Goal: Information Seeking & Learning: Learn about a topic

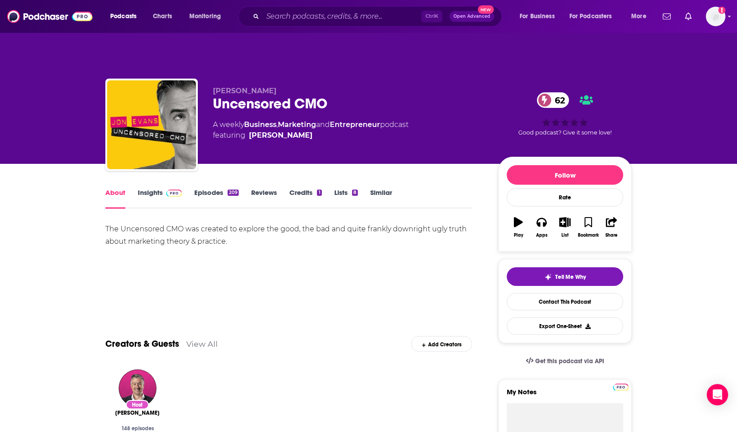
click at [120, 188] on link "About" at bounding box center [115, 198] width 20 height 20
click at [131, 188] on div "About" at bounding box center [121, 198] width 32 height 20
click at [155, 188] on link "Insights" at bounding box center [160, 198] width 44 height 20
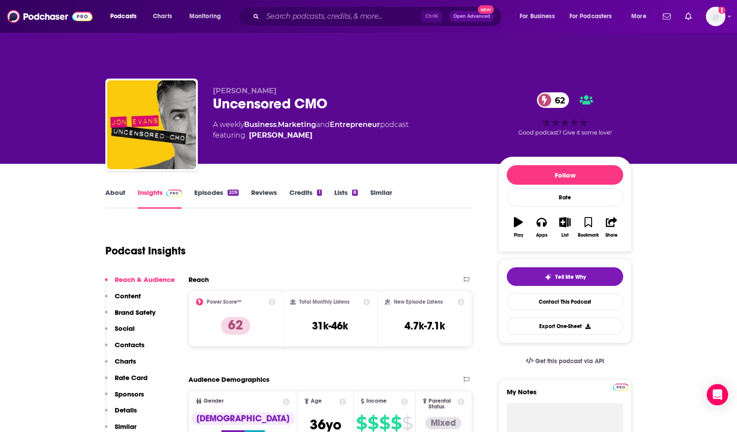
click at [308, 223] on div "Podcast Insights" at bounding box center [285, 245] width 360 height 45
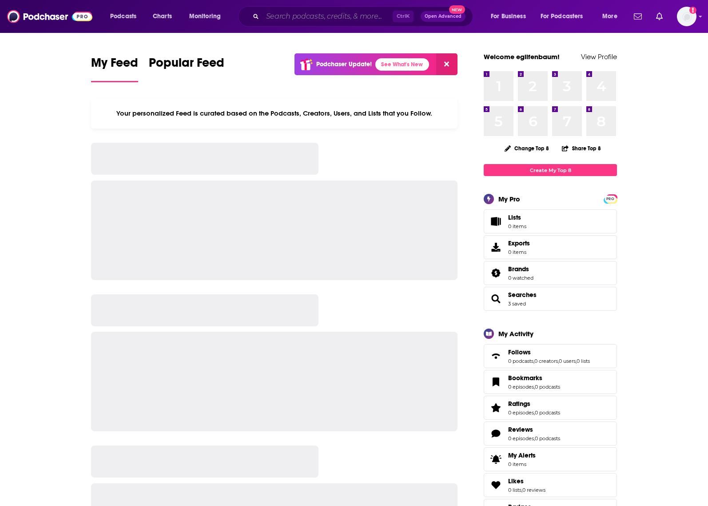
click at [307, 16] on input "Search podcasts, credits, & more..." at bounding box center [328, 16] width 130 height 14
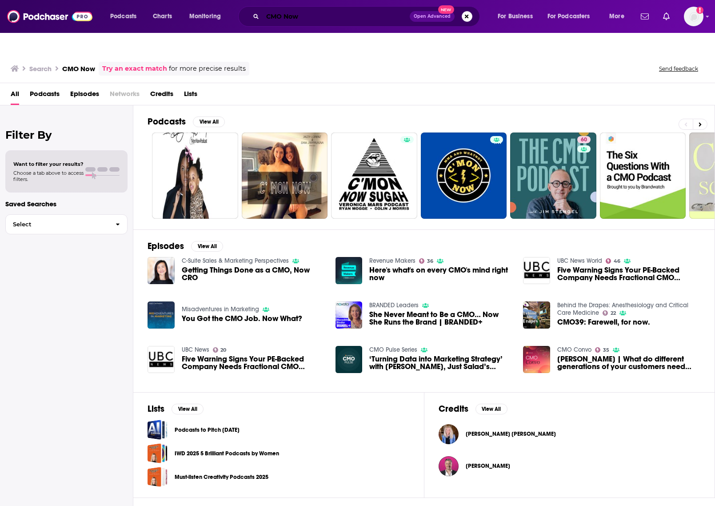
click at [293, 14] on input "CMO Now" at bounding box center [336, 16] width 147 height 14
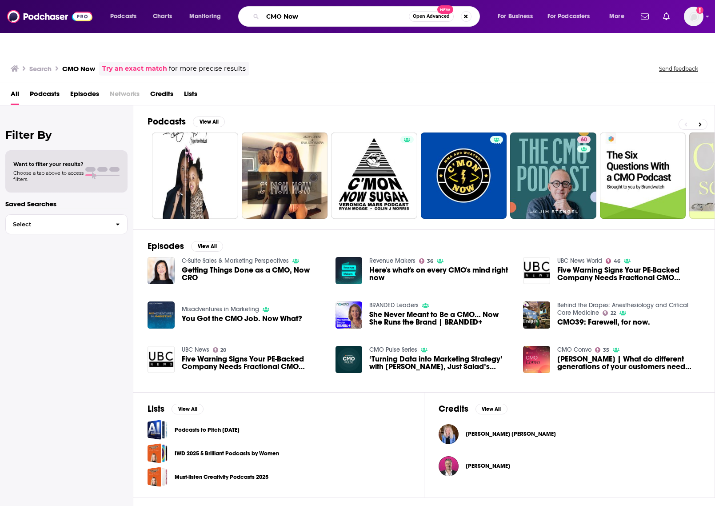
click at [293, 14] on input "CMO Now" at bounding box center [336, 16] width 146 height 14
type input "CMO Confidential"
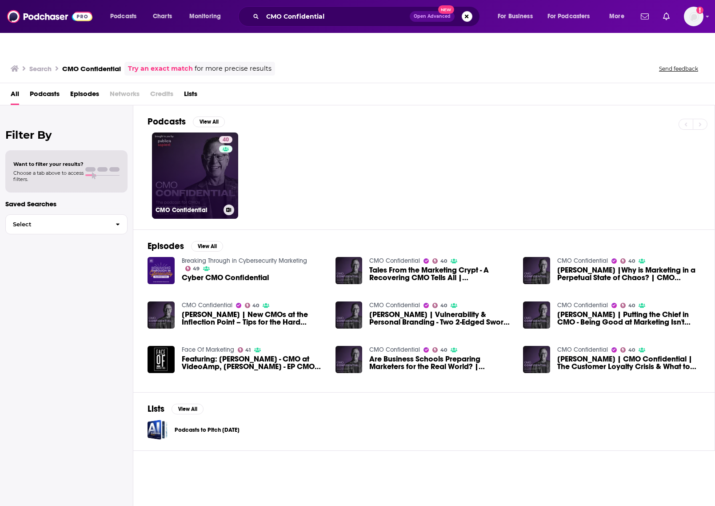
click at [180, 168] on link "40 CMO Confidential" at bounding box center [195, 175] width 86 height 86
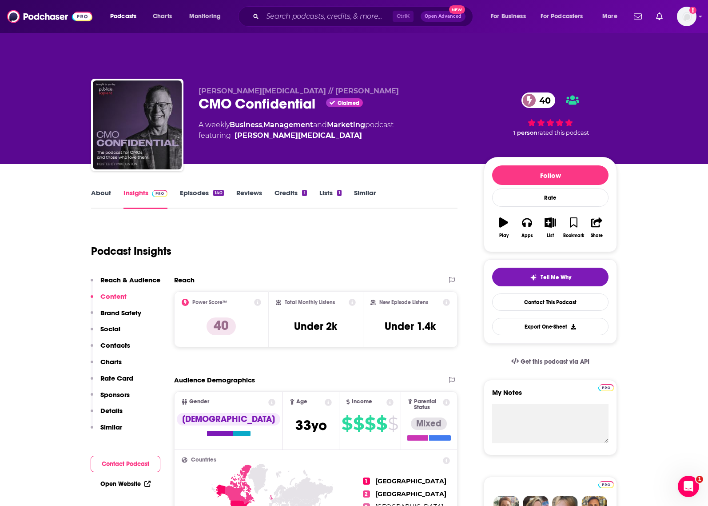
click at [352, 299] on icon at bounding box center [352, 302] width 7 height 7
click at [256, 230] on div "Podcast Insights" at bounding box center [271, 245] width 360 height 45
click at [302, 16] on input "Search podcasts, credits, & more..." at bounding box center [328, 16] width 130 height 14
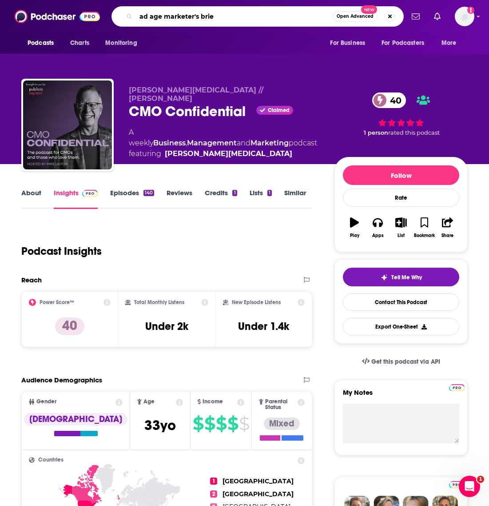
type input "ad age marketer's brief"
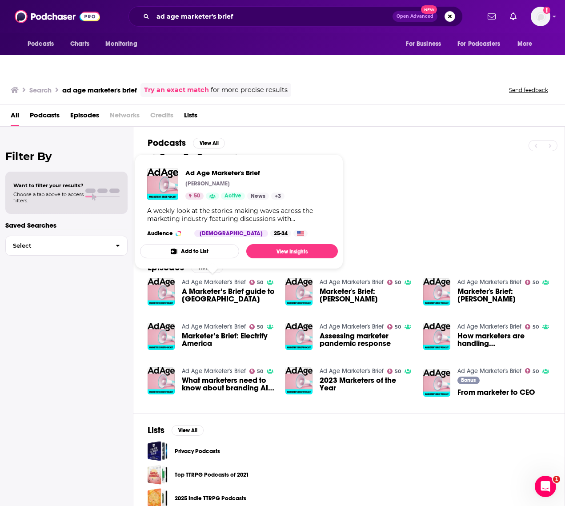
click at [200, 278] on link "Ad Age Marketer's Brief" at bounding box center [214, 282] width 64 height 8
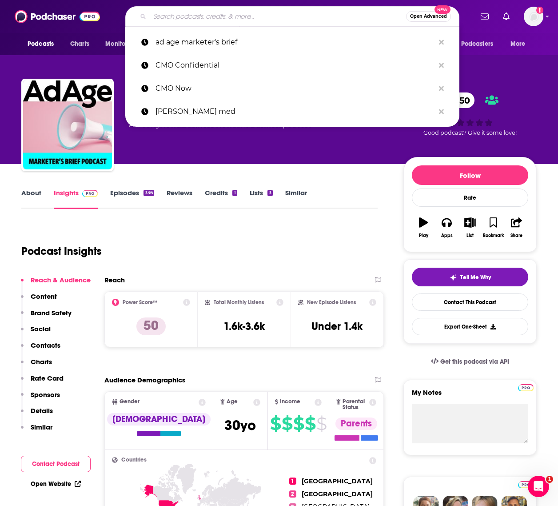
click at [205, 19] on input "Search podcasts, credits, & more..." at bounding box center [278, 16] width 256 height 14
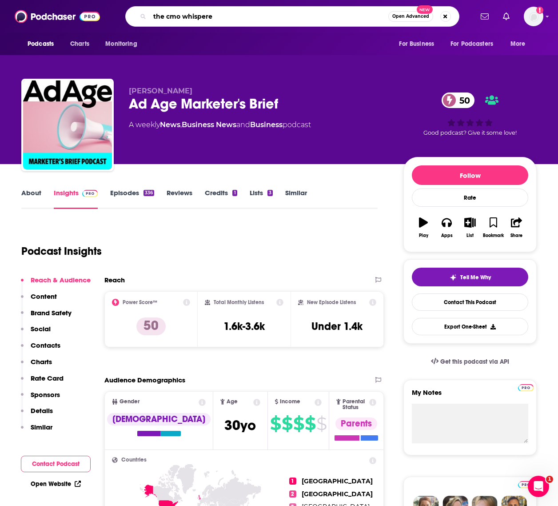
type input "the cmo whisperer"
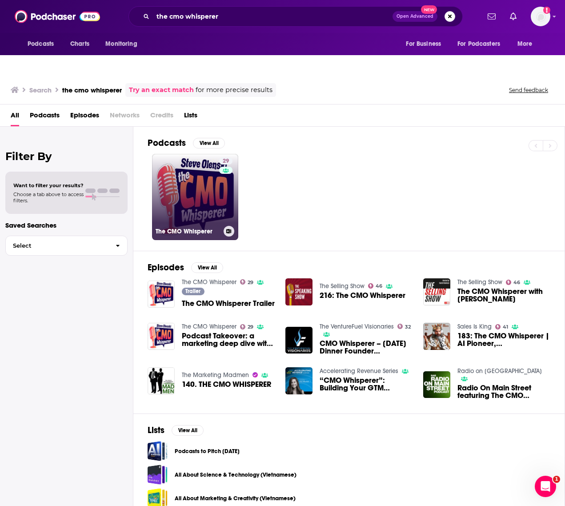
click at [206, 180] on link "29 The CMO Whisperer" at bounding box center [195, 197] width 86 height 86
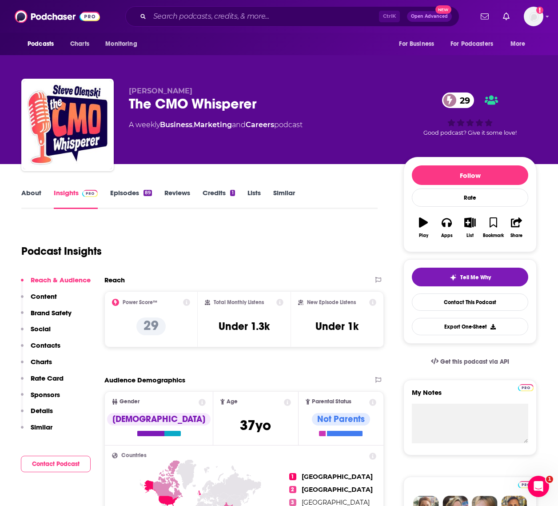
scroll to position [44, 0]
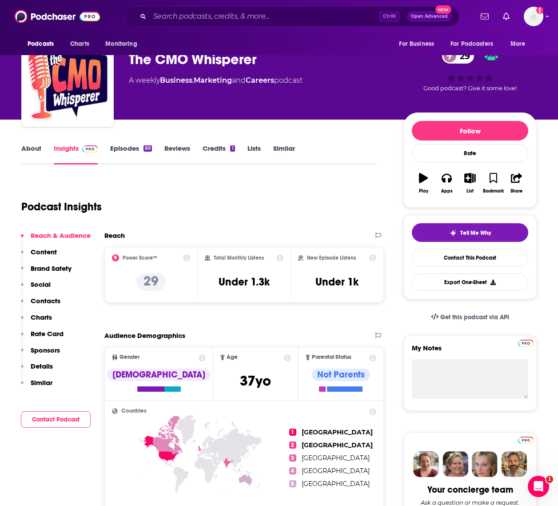
click at [293, 179] on div "Podcast Insights" at bounding box center [195, 201] width 349 height 45
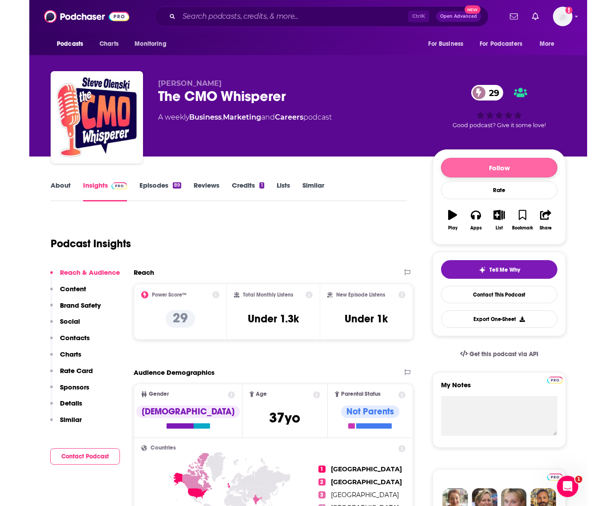
scroll to position [0, 0]
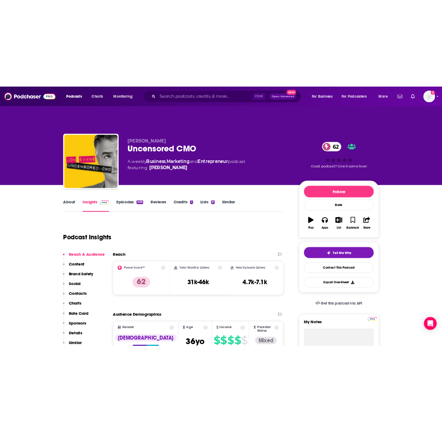
scroll to position [222, 0]
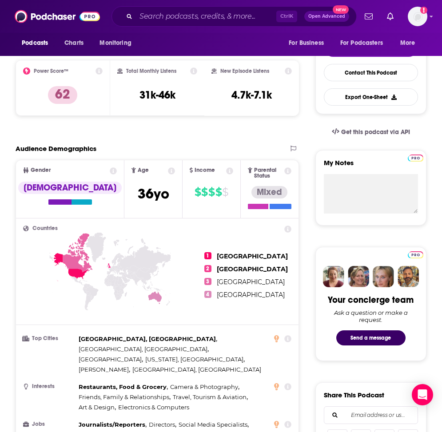
click at [73, 236] on icon at bounding box center [78, 252] width 30 height 39
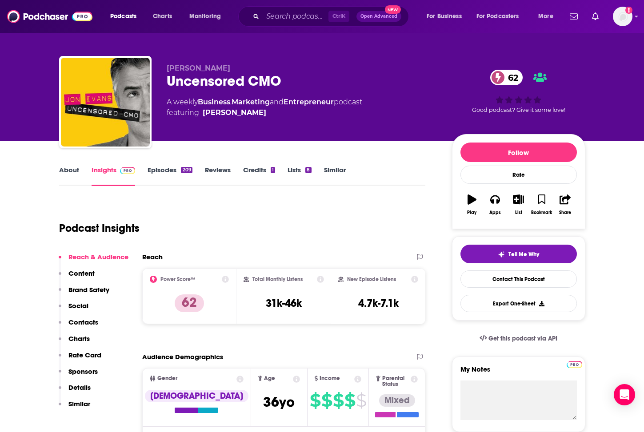
scroll to position [0, 0]
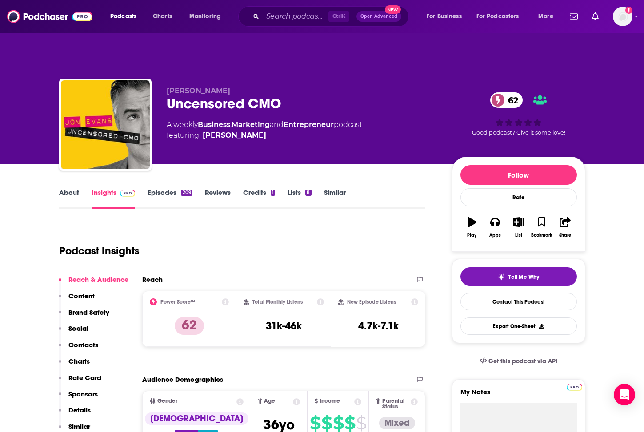
drag, startPoint x: 325, startPoint y: 153, endPoint x: 308, endPoint y: 151, distance: 17.0
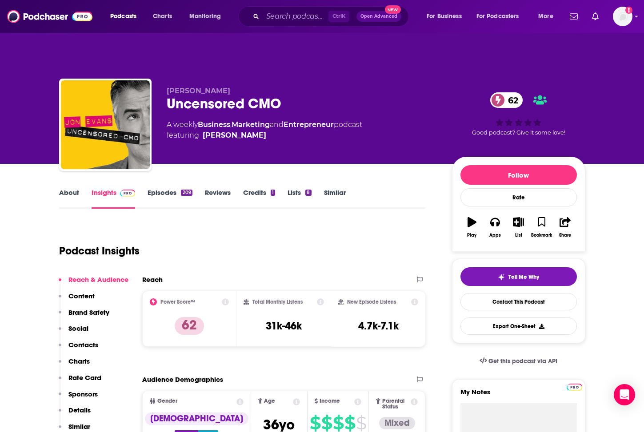
click at [157, 188] on link "Episodes 209" at bounding box center [170, 198] width 44 height 20
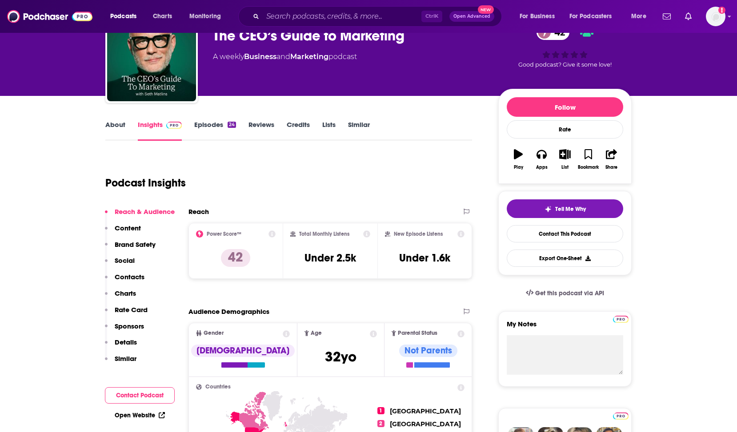
scroll to position [89, 0]
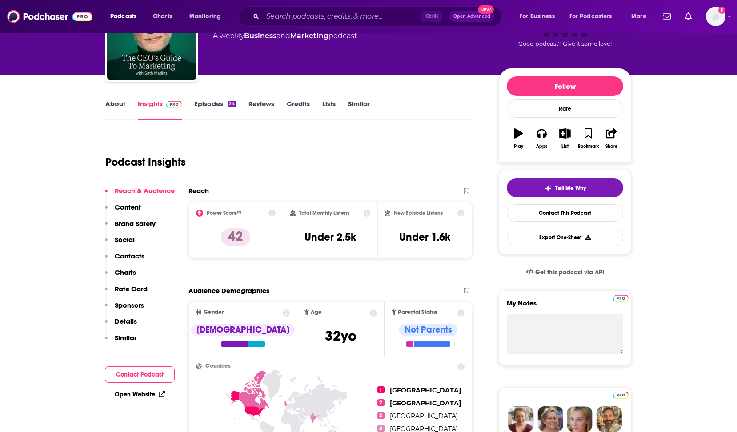
click at [208, 100] on link "Episodes 24" at bounding box center [215, 110] width 42 height 20
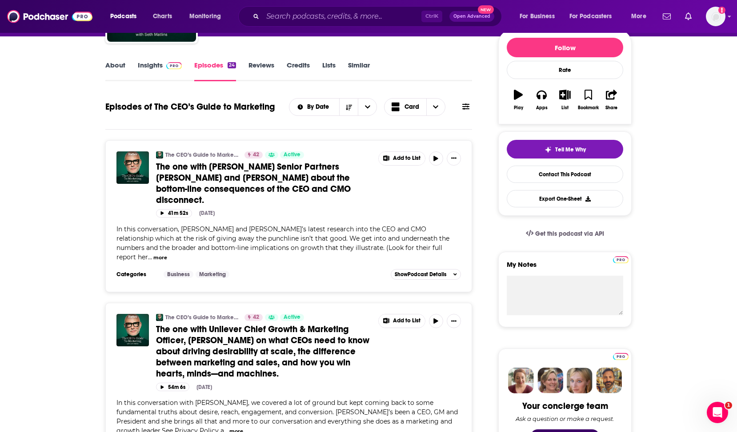
scroll to position [133, 0]
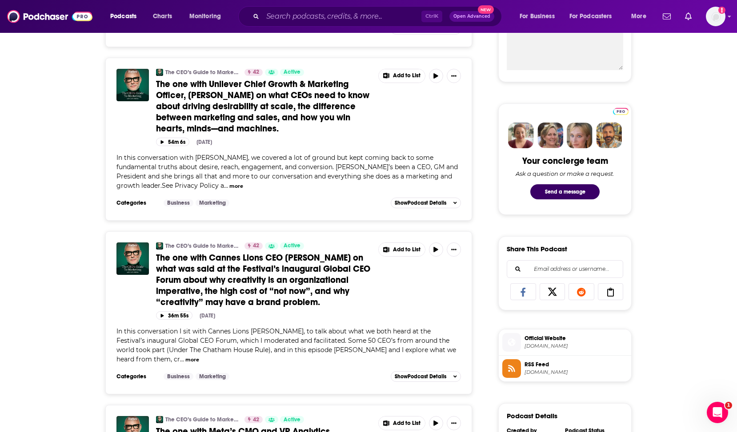
scroll to position [444, 0]
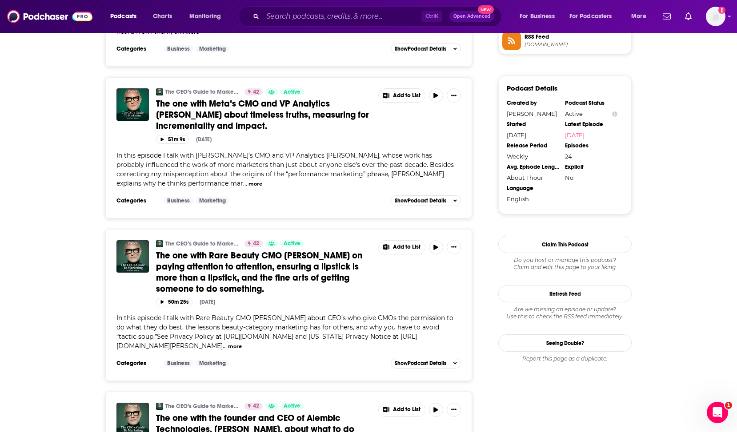
scroll to position [711, 0]
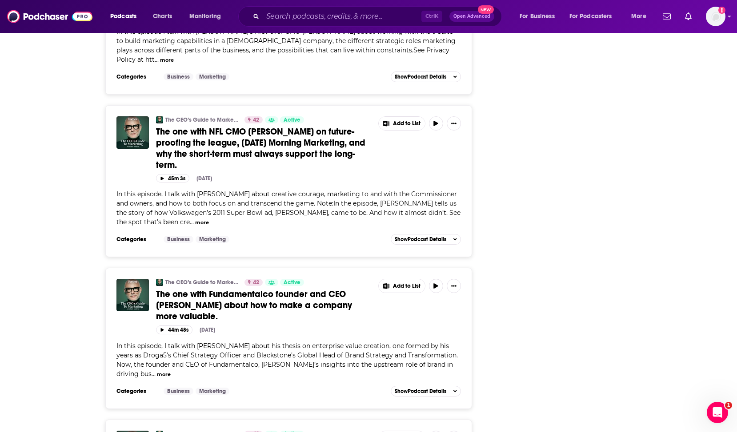
scroll to position [1467, 0]
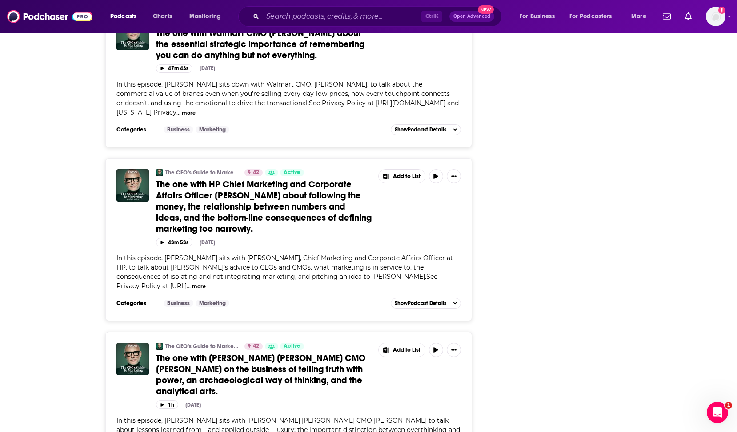
scroll to position [2044, 0]
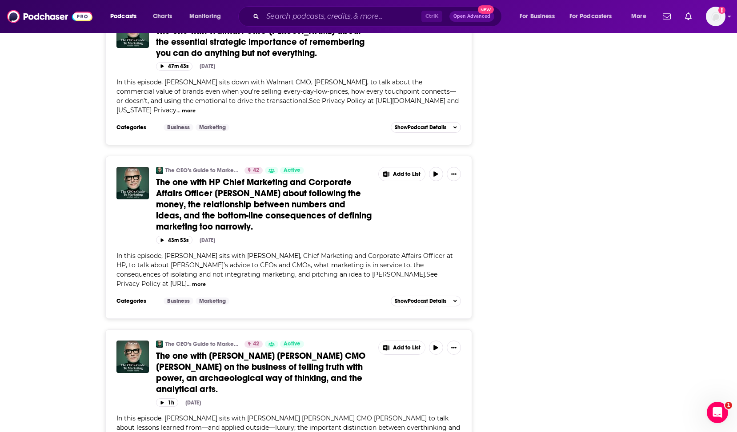
click at [595, 216] on div "Follow Rate Play Apps List Bookmark Share Tell Me Why Contact This Podcast Expo…" at bounding box center [564, 36] width 133 height 3846
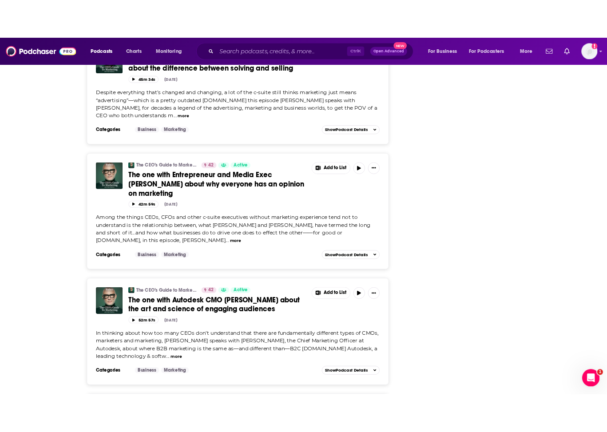
scroll to position [3451, 0]
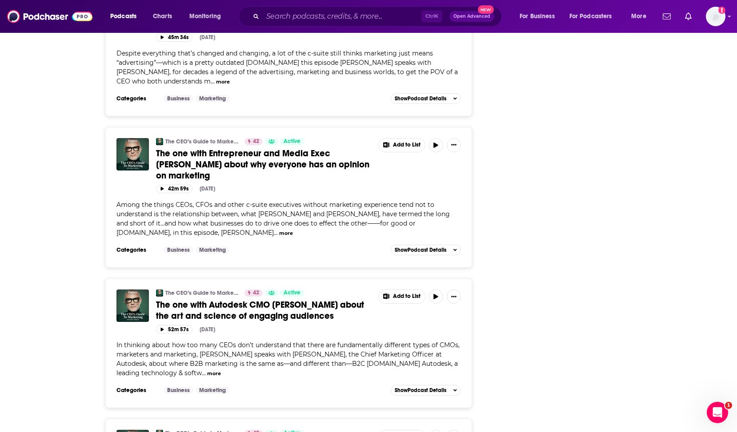
drag, startPoint x: 666, startPoint y: 221, endPoint x: 641, endPoint y: 328, distance: 110.0
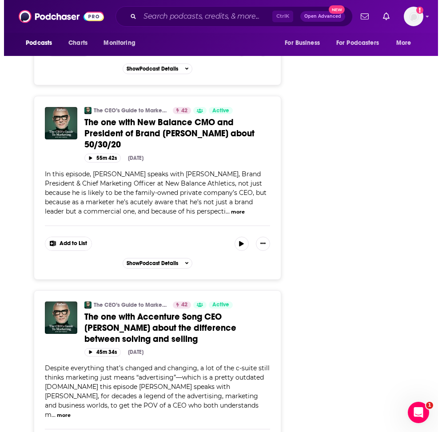
scroll to position [4243, 0]
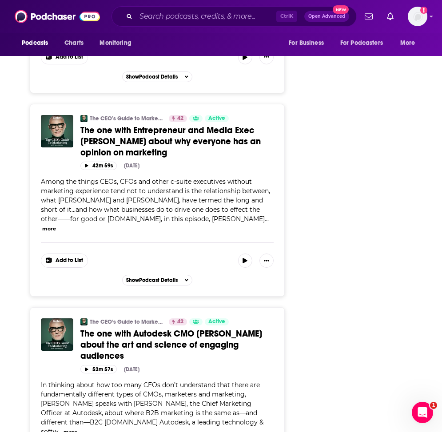
scroll to position [4554, 0]
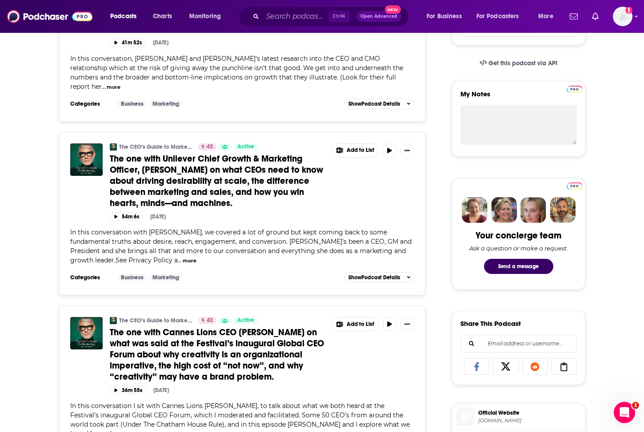
scroll to position [79, 0]
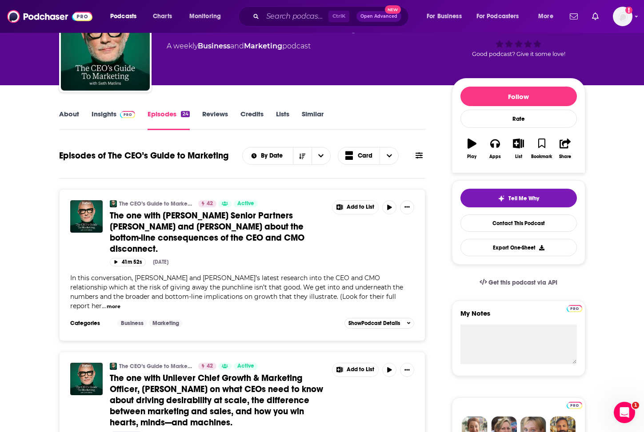
click at [99, 110] on link "Insights" at bounding box center [114, 120] width 44 height 20
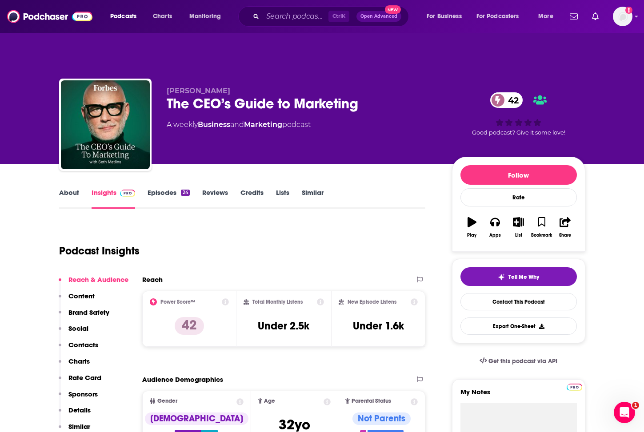
click at [59, 223] on div "Podcast Insights" at bounding box center [239, 245] width 360 height 45
click at [158, 188] on link "Episodes 24" at bounding box center [169, 198] width 42 height 20
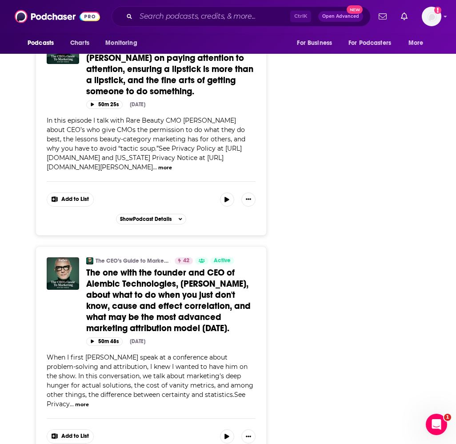
scroll to position [1182, 0]
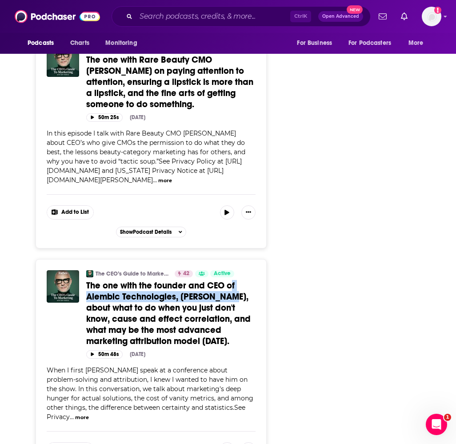
drag, startPoint x: 285, startPoint y: 269, endPoint x: 233, endPoint y: 259, distance: 53.3
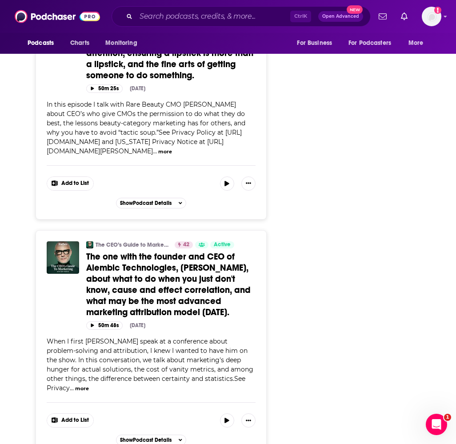
scroll to position [1226, 0]
